Goal: Complete application form

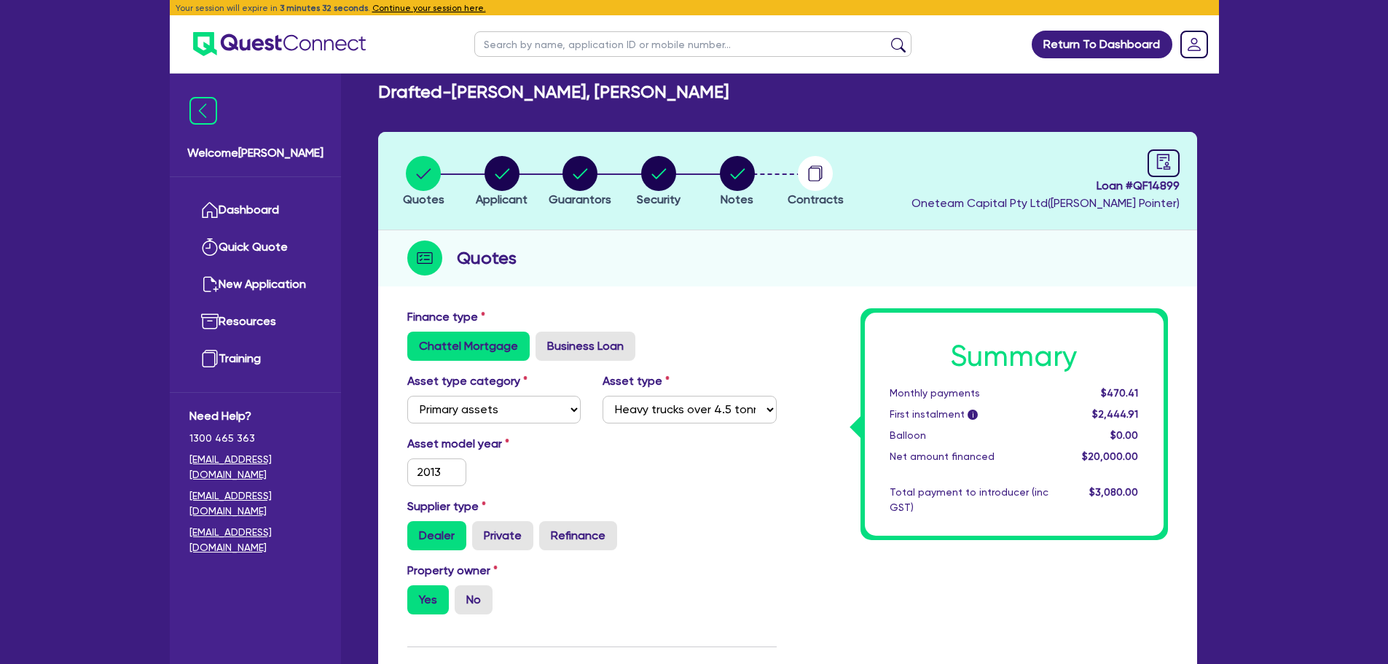
select select "PRIMARY_ASSETS"
select select "HEAVY_TRUCKS"
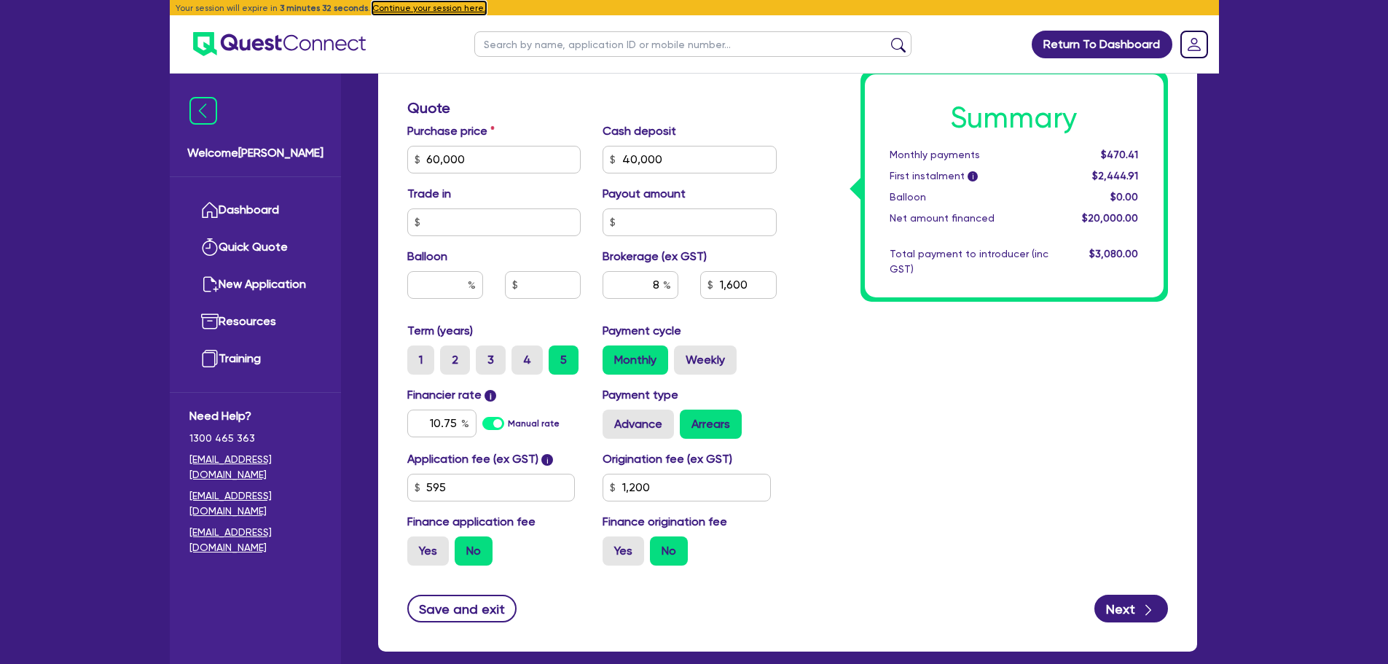
click at [380, 11] on button "Continue your session here." at bounding box center [429, 7] width 114 height 13
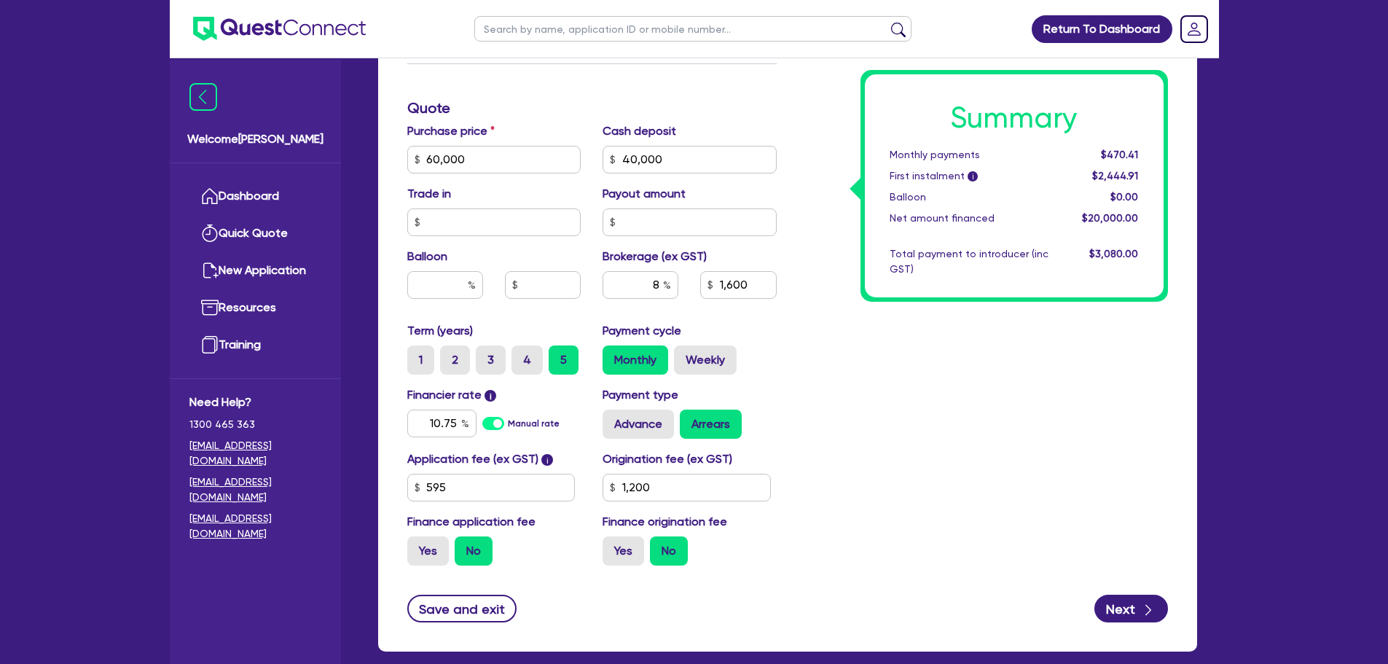
type input "60,000"
type input "40,000"
type input "1,600"
type input "1,200"
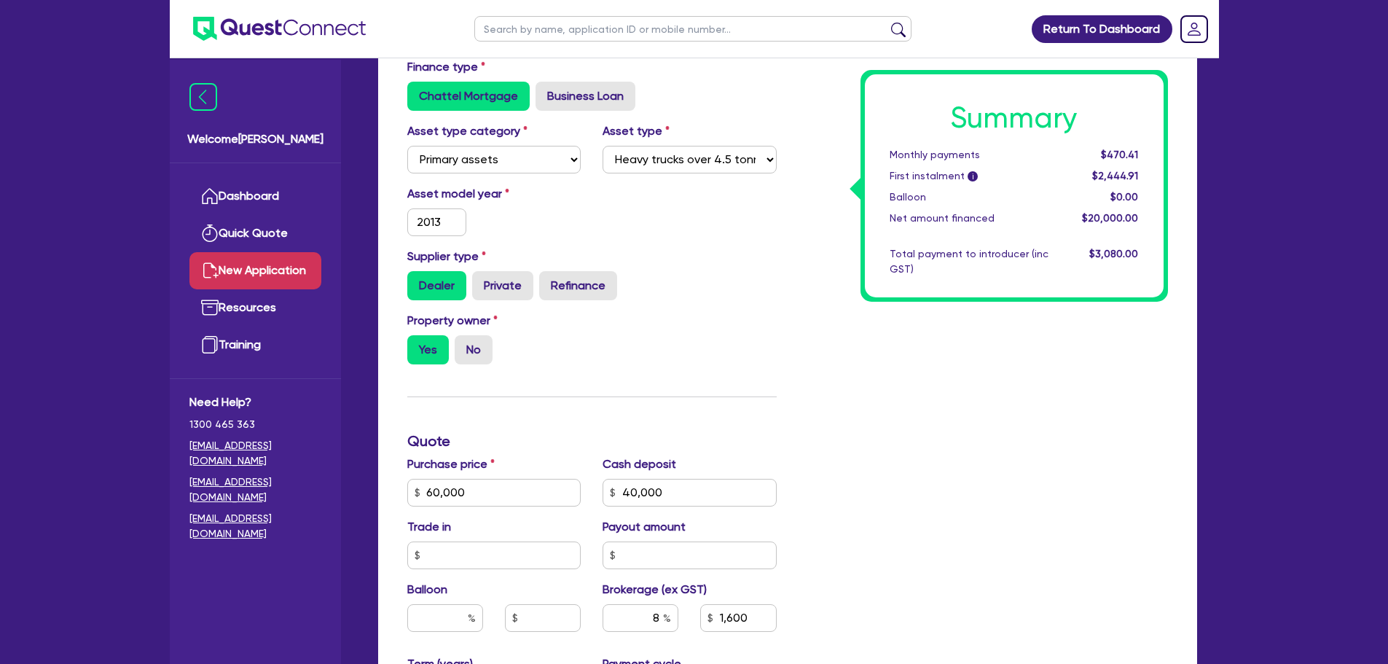
scroll to position [73, 0]
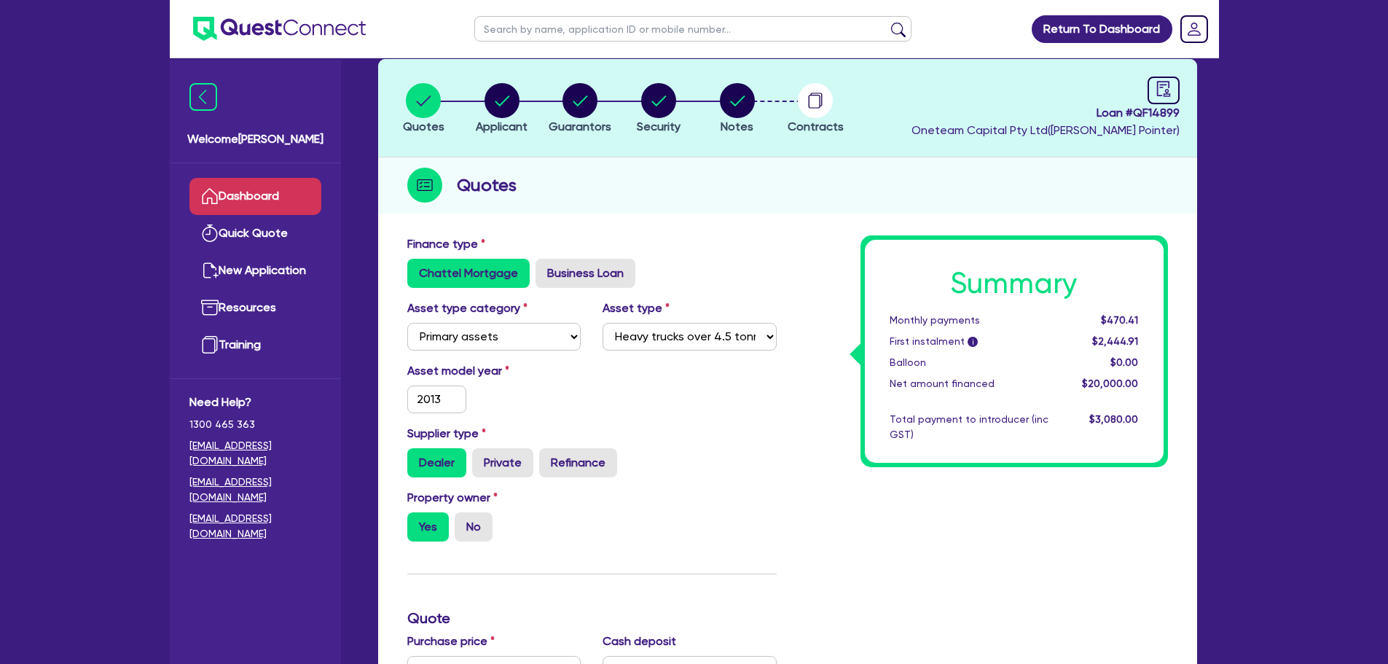
click at [256, 181] on link "Dashboard" at bounding box center [255, 196] width 132 height 37
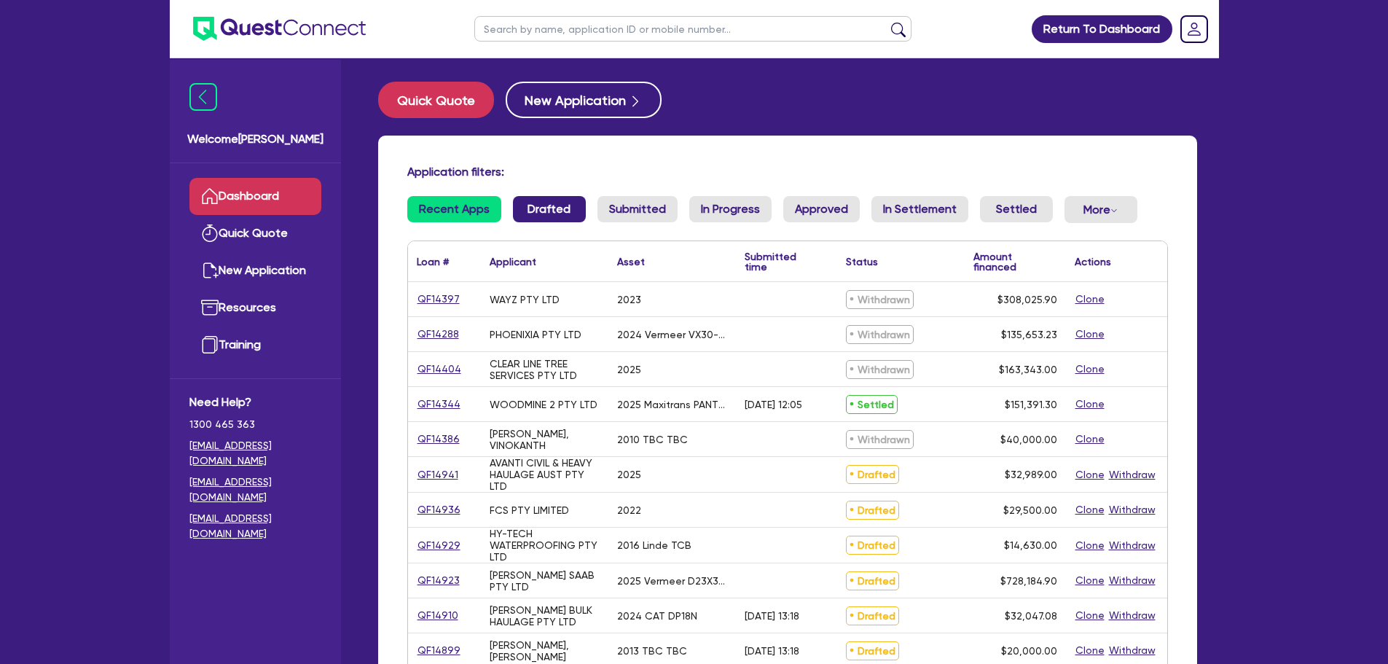
click at [555, 208] on link "Drafted" at bounding box center [549, 209] width 73 height 26
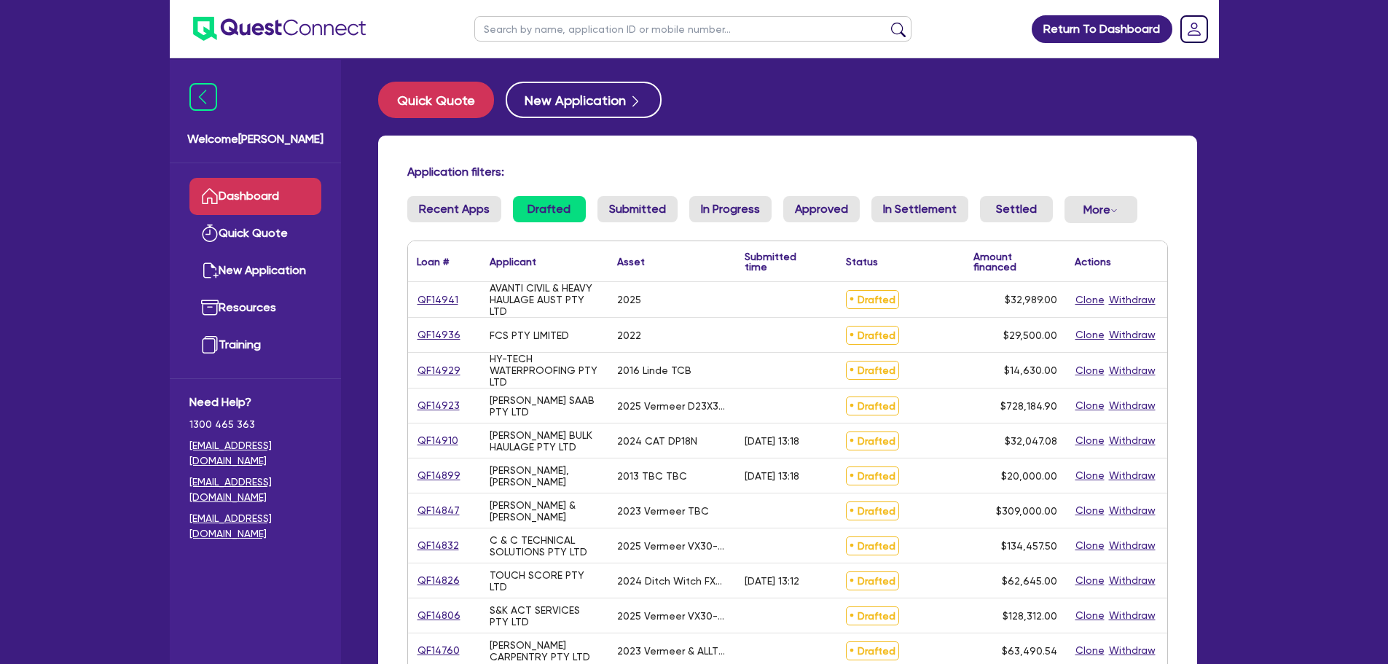
click at [558, 34] on input "text" at bounding box center [692, 29] width 437 height 26
type input "[PERSON_NAME]"
click at [887, 22] on button "submit" at bounding box center [898, 32] width 23 height 20
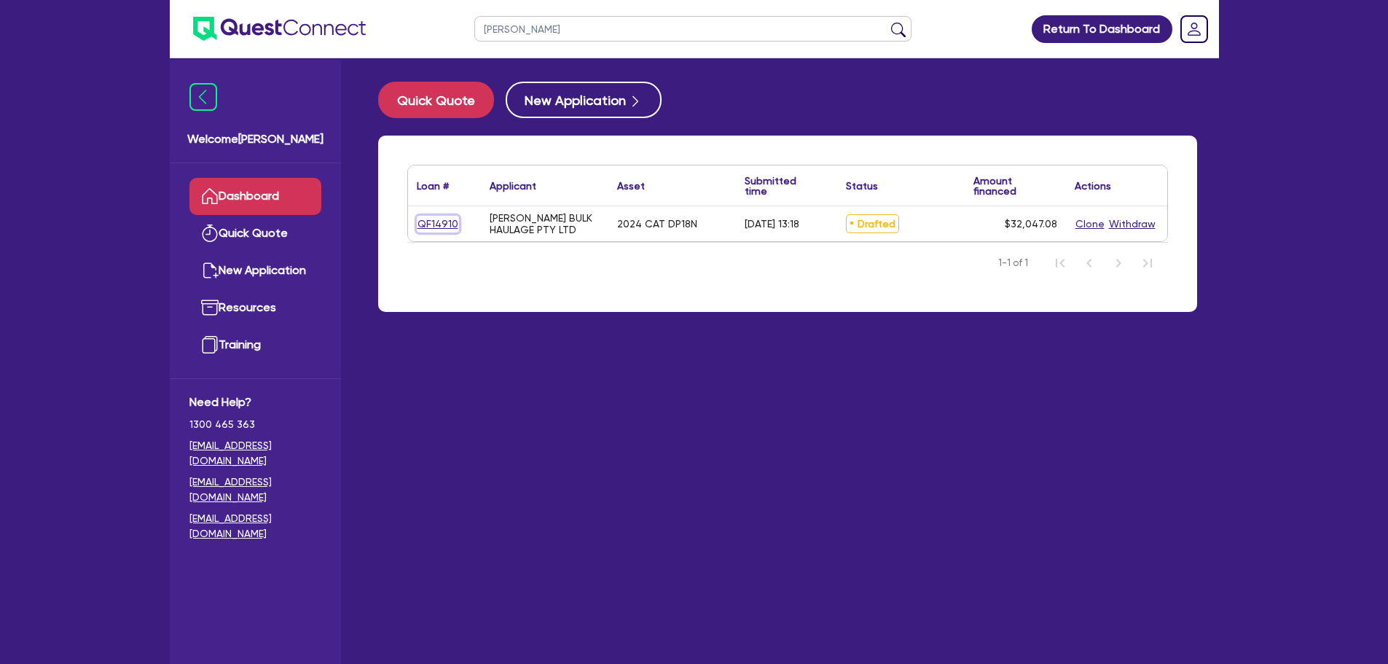
click at [443, 221] on link "QF14910" at bounding box center [438, 224] width 42 height 17
select select "PRIMARY_ASSETS"
select select "FORKLIFTS_AND_WAREHOUSING_EQUIPMENT"
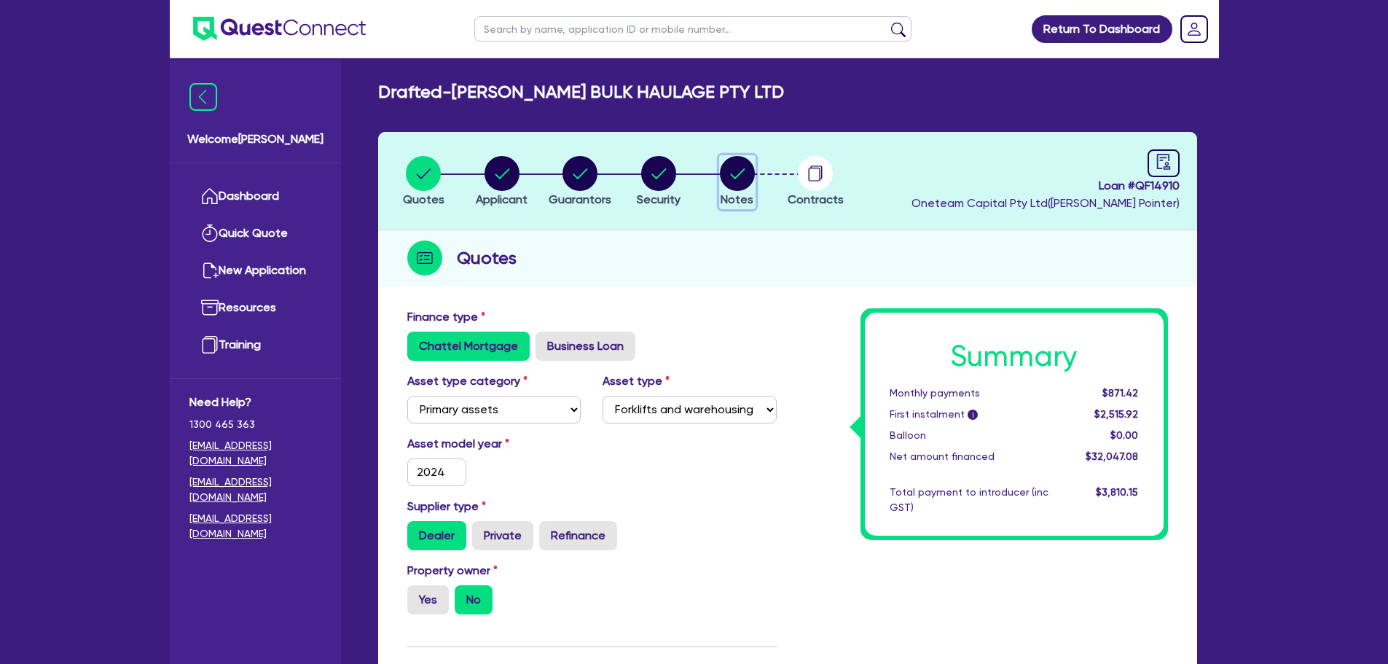
click at [738, 174] on icon "button" at bounding box center [737, 173] width 15 height 10
select select "Other"
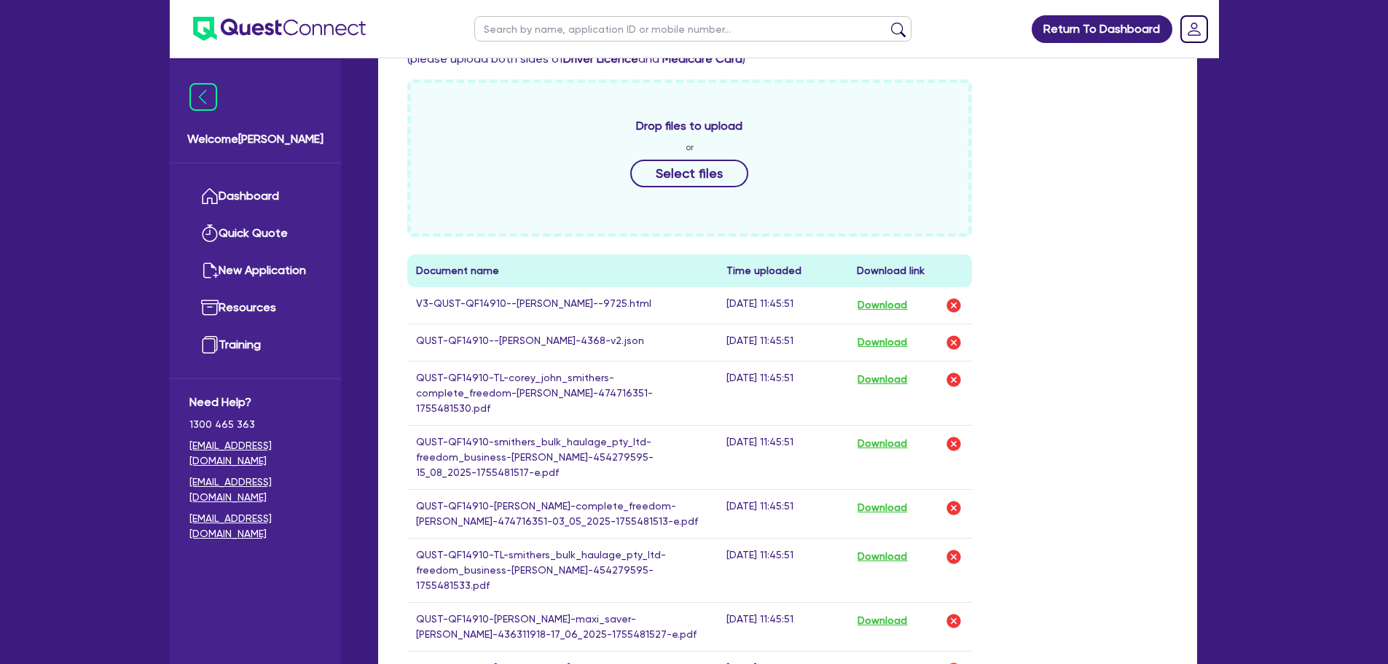
scroll to position [656, 0]
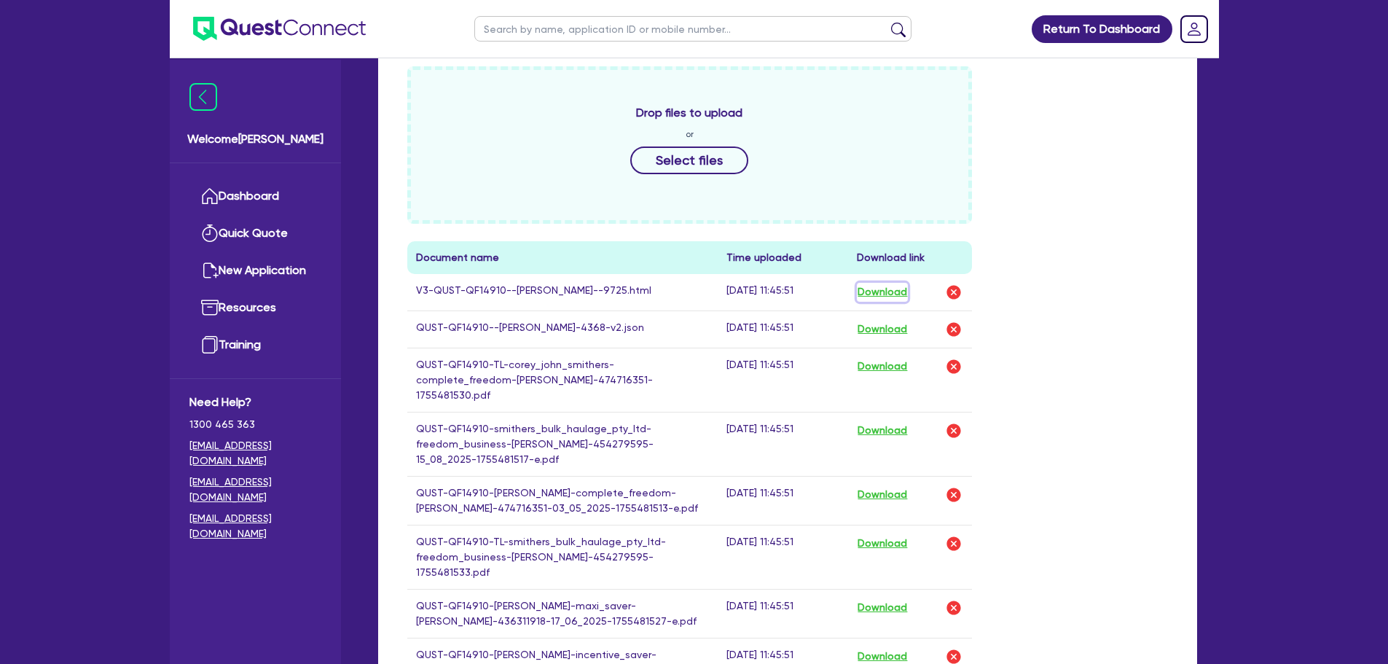
click at [880, 293] on button "Download" at bounding box center [882, 292] width 51 height 19
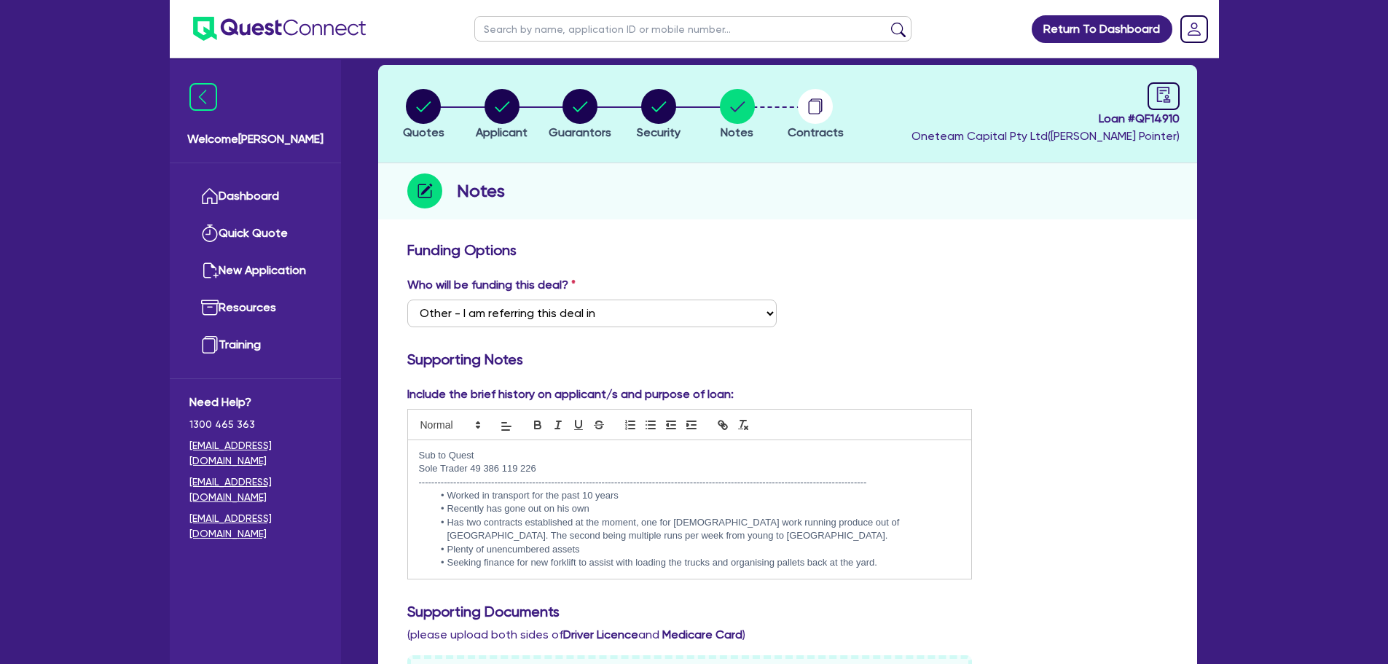
scroll to position [0, 0]
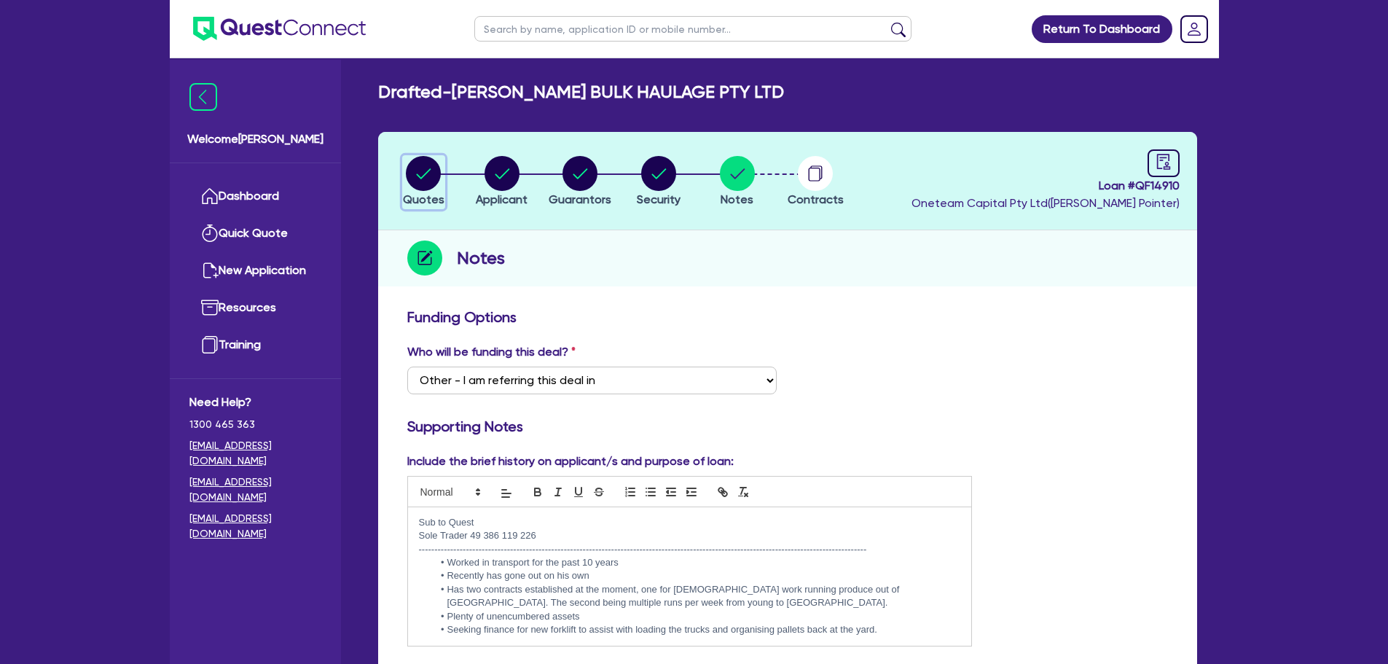
click at [418, 170] on circle "button" at bounding box center [423, 173] width 35 height 35
select select "PRIMARY_ASSETS"
select select "FORKLIFTS_AND_WAREHOUSING_EQUIPMENT"
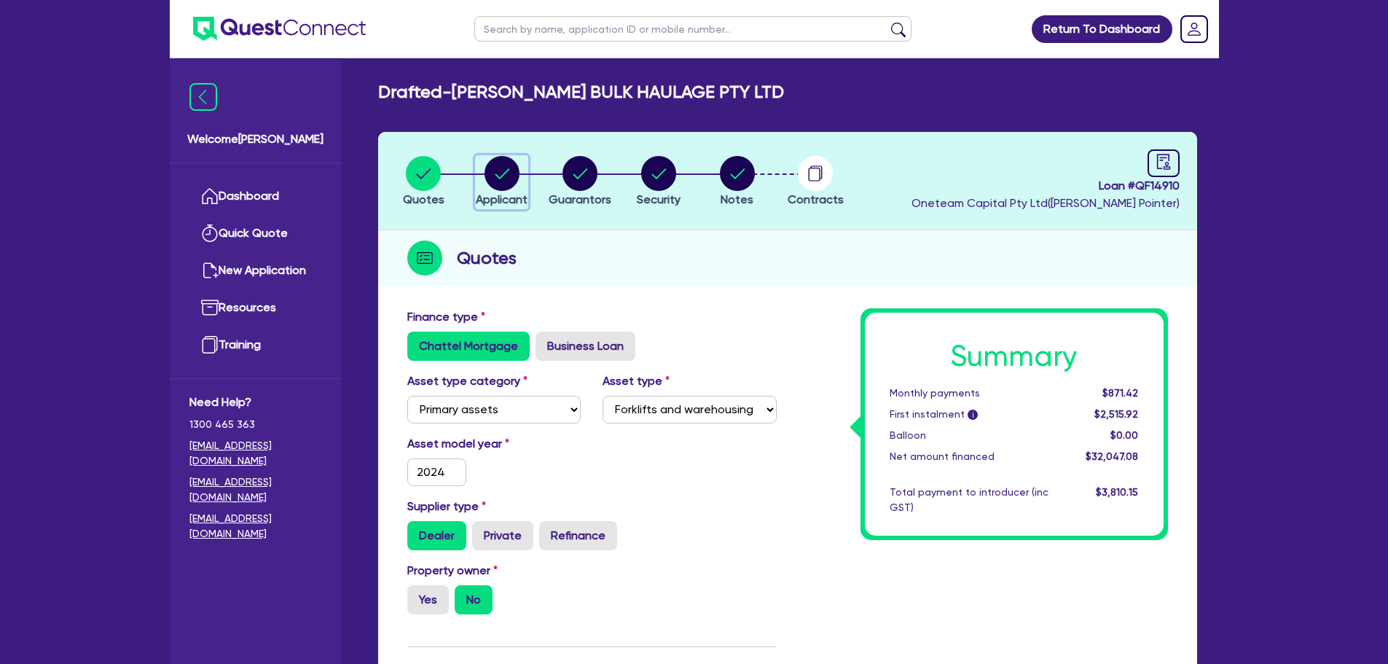
click at [520, 176] on div "button" at bounding box center [502, 173] width 52 height 35
select select "COMPANY"
select select "TRANSPORT_WAREHOUSING"
select select "PASSENGERS_FREIGHT_TRANSPORT"
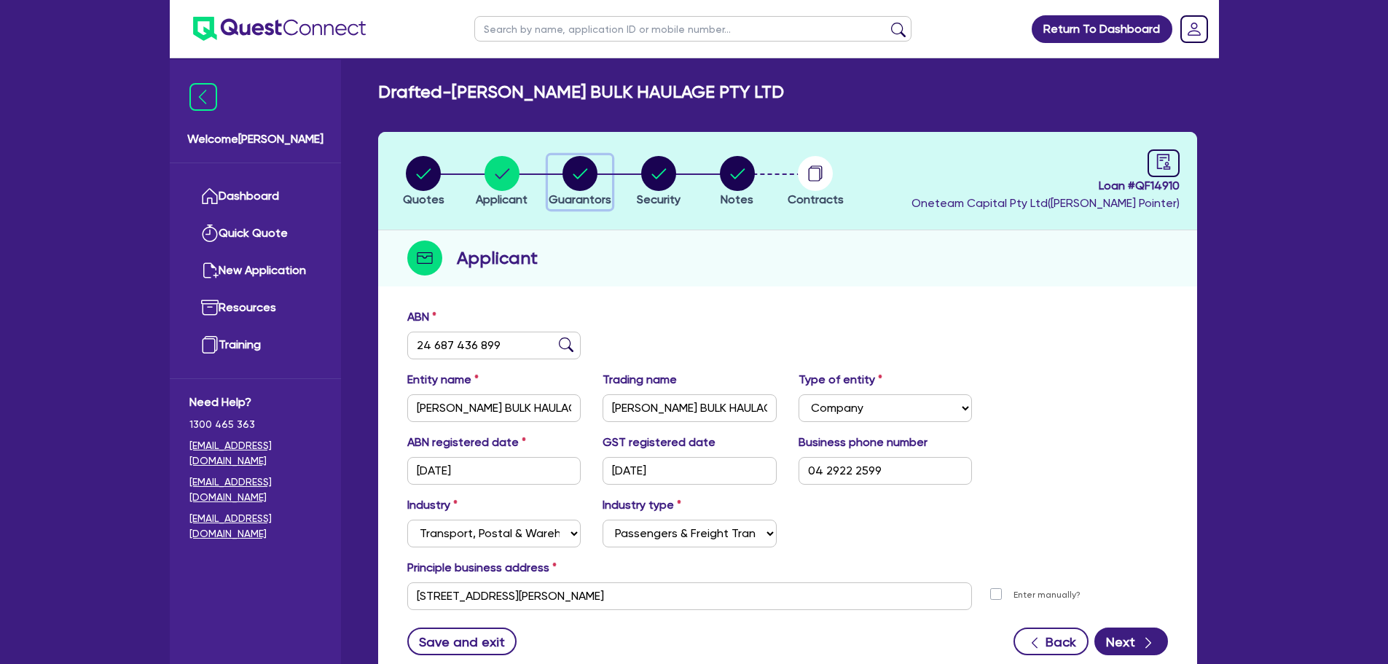
click at [577, 171] on circle "button" at bounding box center [580, 173] width 35 height 35
select select "MR"
select select "[GEOGRAPHIC_DATA]"
select select "SINGLE"
select select "CASH"
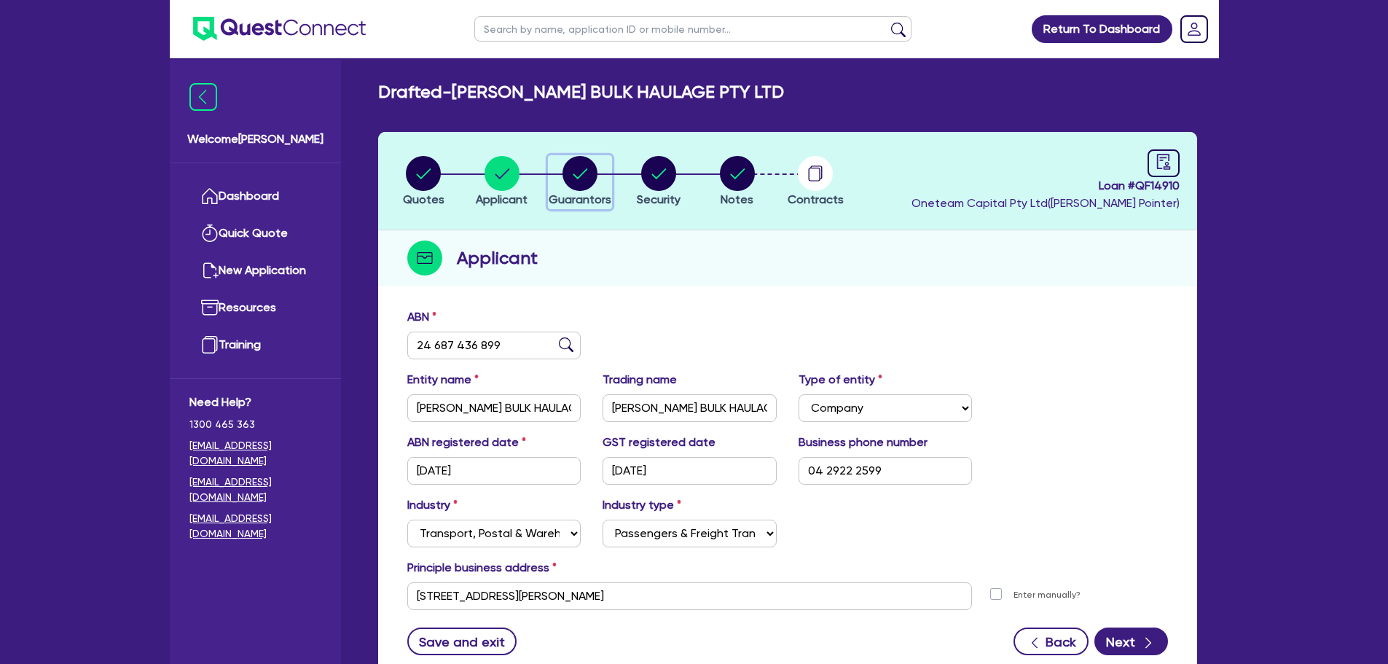
select select "VEHICLE"
select select "OTHER"
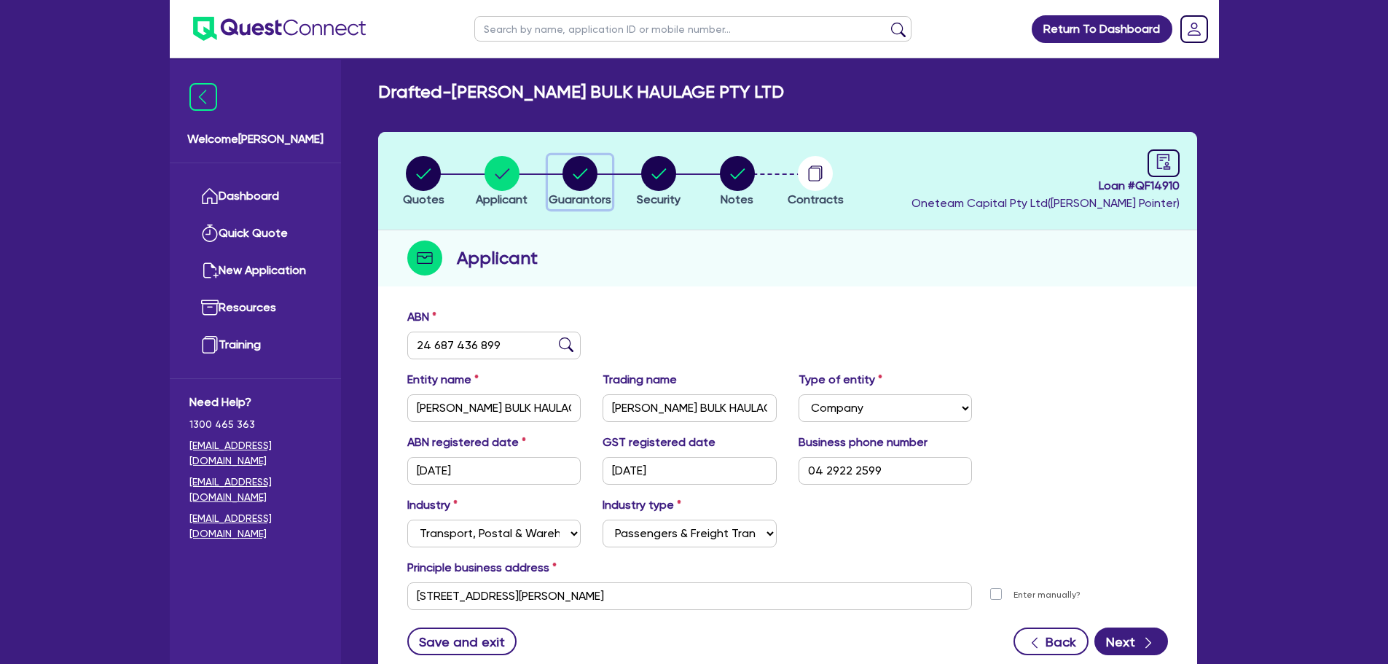
select select "OTHER"
select select "TRUCK"
select select "HOUSEHOLD_PERSONAL"
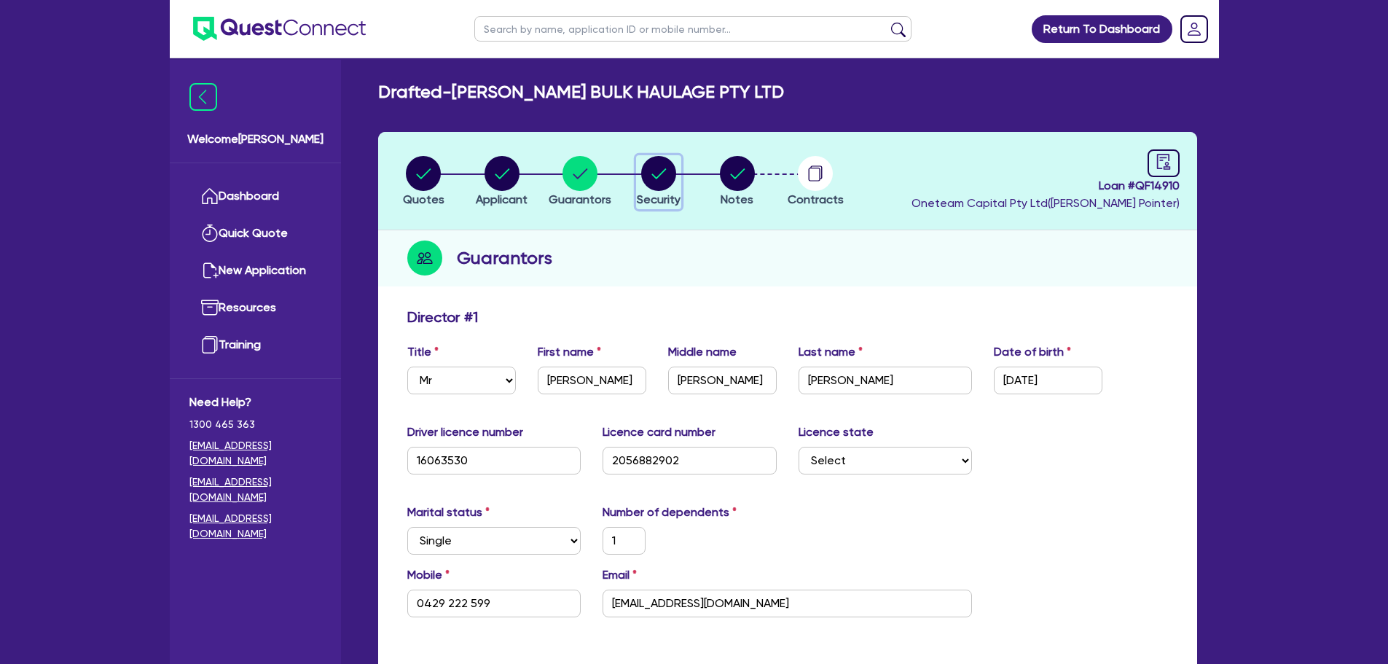
click at [659, 168] on circle "button" at bounding box center [658, 173] width 35 height 35
select select "PRIMARY_ASSETS"
select select "FORKLIFTS_AND_WAREHOUSING_EQUIPMENT"
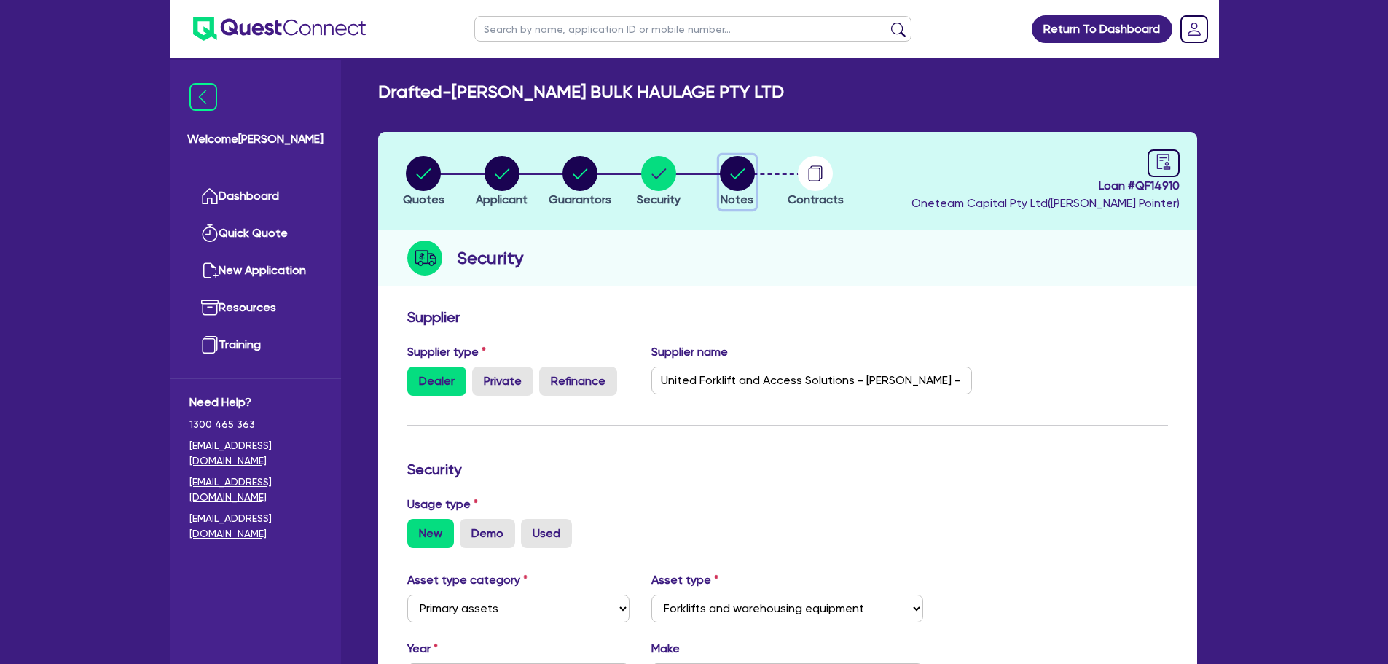
click at [735, 187] on circle "button" at bounding box center [737, 173] width 35 height 35
select select "Other"
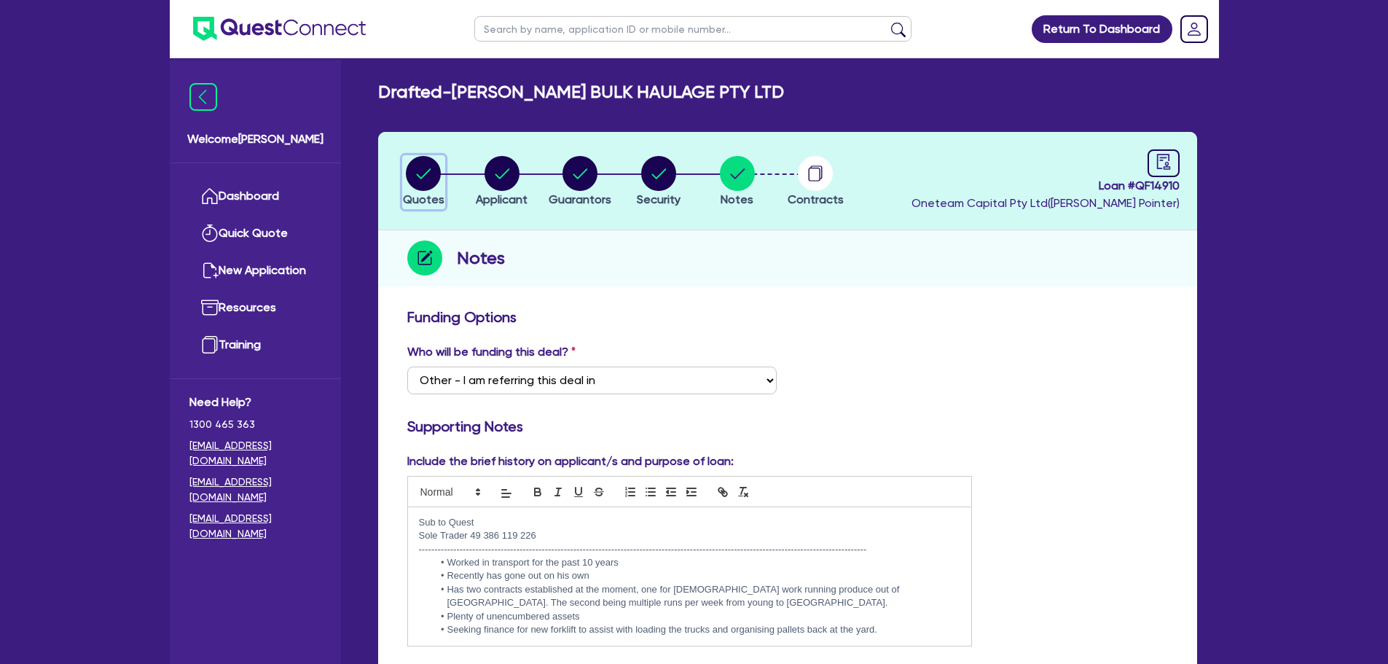
click at [415, 165] on circle "button" at bounding box center [423, 173] width 35 height 35
select select "PRIMARY_ASSETS"
select select "FORKLIFTS_AND_WAREHOUSING_EQUIPMENT"
